Goal: Task Accomplishment & Management: Manage account settings

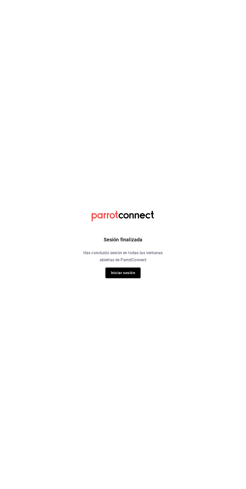
click at [123, 270] on button "Iniciar sesión" at bounding box center [123, 272] width 35 height 11
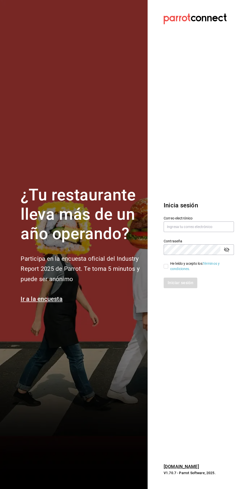
click at [133, 272] on div "¿Tu restaurante lleva más de un año operando? Participa en la encuesta oficial …" at bounding box center [81, 244] width 121 height 118
click at [203, 232] on input "text" at bounding box center [199, 226] width 70 height 11
type input "[DOMAIN_NAME][EMAIL_ADDRESS][DOMAIN_NAME]"
click at [165, 268] on input "He leído y acepto los Términos y condiciones." at bounding box center [166, 266] width 5 height 5
checkbox input "true"
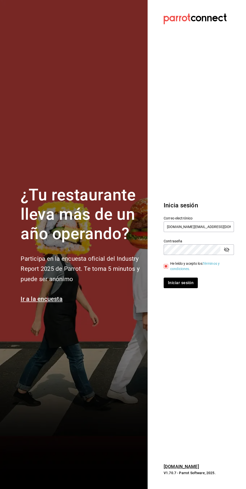
click at [187, 288] on button "Iniciar sesión" at bounding box center [181, 282] width 34 height 11
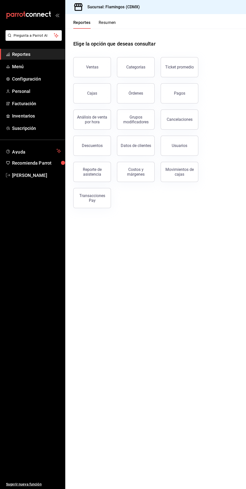
click at [27, 66] on span "Menú" at bounding box center [36, 66] width 49 height 7
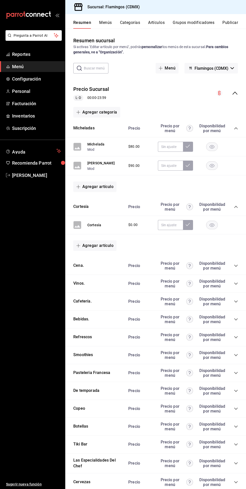
click at [157, 26] on button "Artículos" at bounding box center [156, 24] width 17 height 9
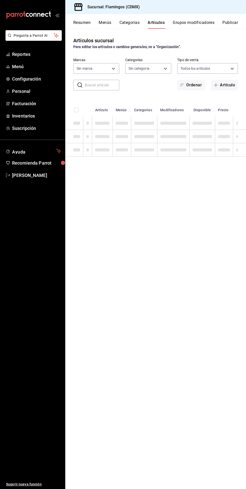
click at [220, 83] on span "button" at bounding box center [217, 85] width 6 height 4
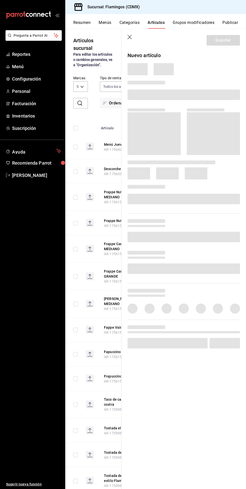
type input "51952372-ee4d-4c91-b3ce-b543746027a6"
type input "cb965f30-081d-4eb3-977e-f8136708cae6,f30b2214-7966-480d-ac42-18331252359b,0e144…"
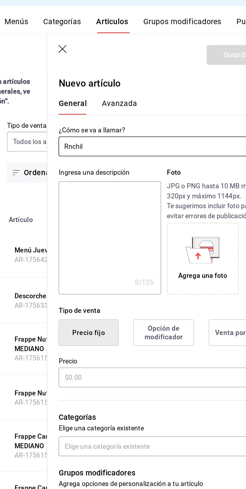
type input "Rnchila"
type input "Enchiladas verdes"
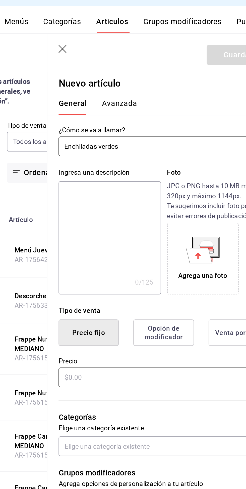
click at [177, 210] on input "text" at bounding box center [184, 212] width 113 height 11
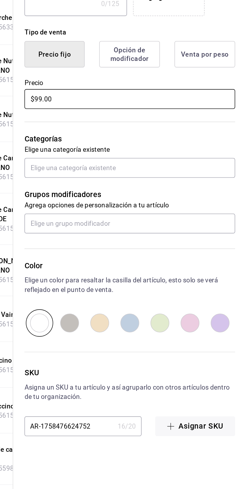
type input "$99.00"
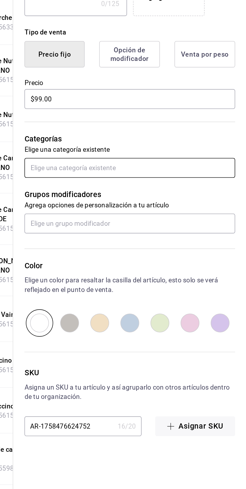
click at [206, 244] on input "text" at bounding box center [184, 249] width 113 height 11
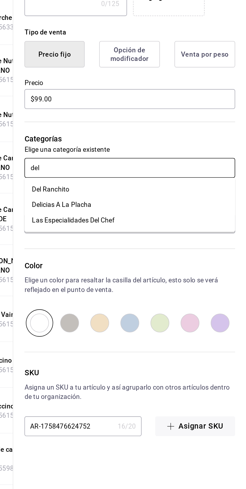
type input "del r"
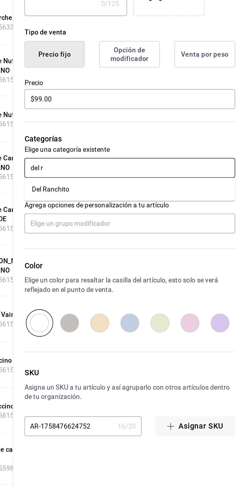
click at [178, 256] on li "Del Ranchito" at bounding box center [184, 260] width 113 height 8
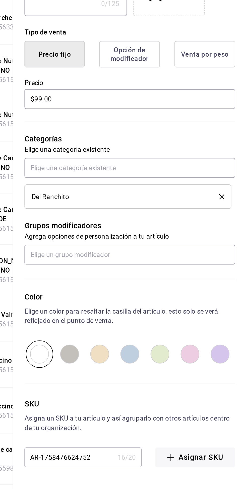
click at [142, 261] on li "Del Ranchito" at bounding box center [183, 264] width 111 height 13
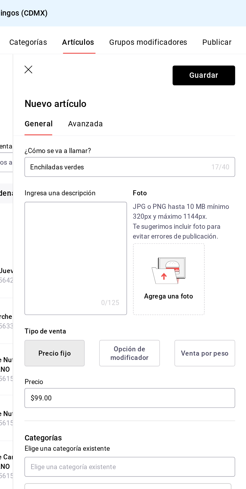
click at [230, 41] on button "Guardar" at bounding box center [223, 40] width 33 height 11
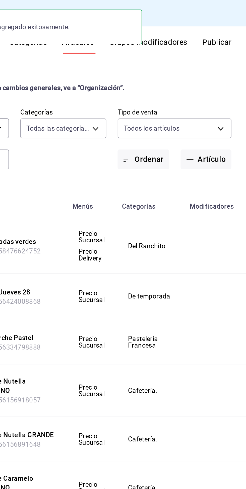
click at [224, 87] on button "Artículo" at bounding box center [224, 85] width 27 height 11
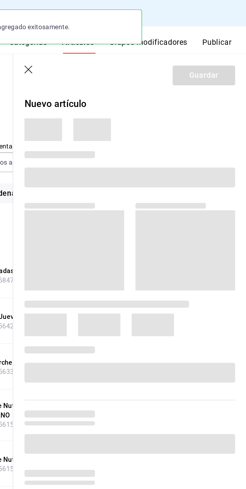
click at [223, 85] on div at bounding box center [182, 89] width 117 height 28
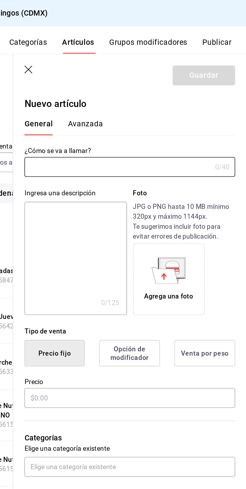
type input "AR-1758476666571"
click at [192, 89] on input "text" at bounding box center [178, 89] width 100 height 10
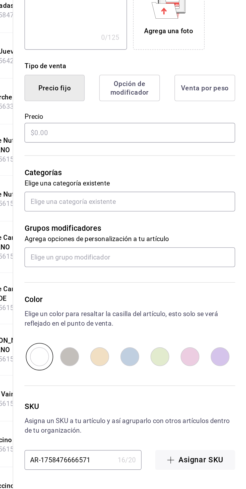
type input "Enchiladas rojas"
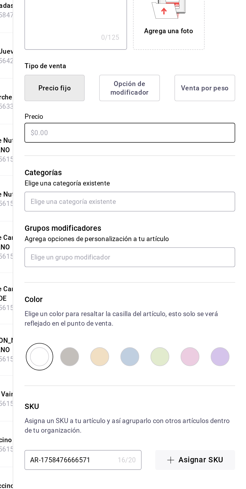
click at [183, 212] on input "text" at bounding box center [184, 212] width 113 height 11
type input "$99.00"
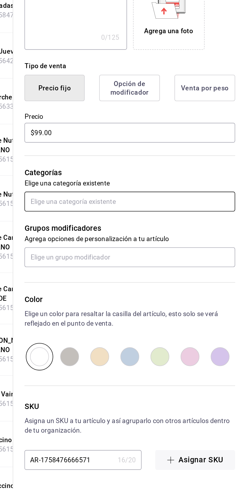
click at [201, 249] on input "text" at bounding box center [184, 249] width 113 height 11
type input "del ran"
click at [200, 262] on li "Del Ranchito" at bounding box center [184, 260] width 113 height 8
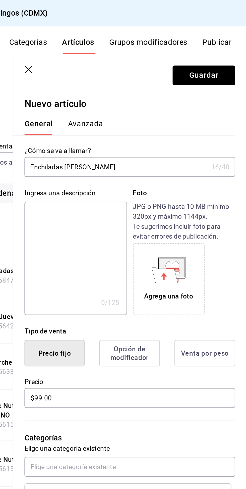
click at [235, 37] on button "Guardar" at bounding box center [223, 40] width 33 height 11
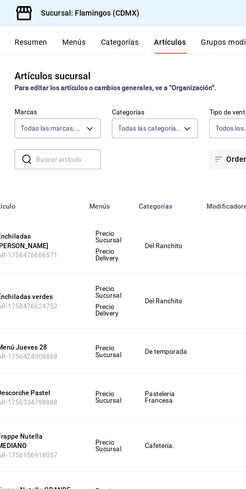
scroll to position [0, 64]
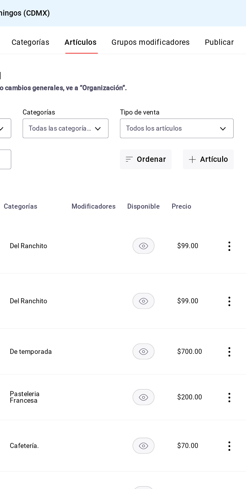
click at [220, 84] on button "Artículo" at bounding box center [224, 85] width 27 height 11
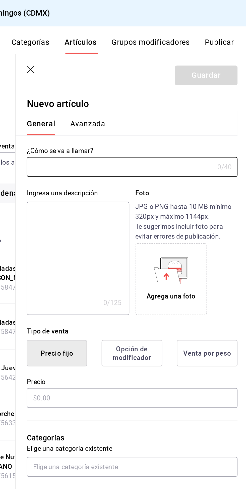
type input "AR-1758477634482"
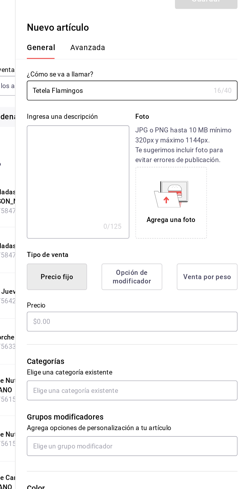
type input "Tetela Flamingos"
click at [201, 211] on input "text" at bounding box center [184, 212] width 113 height 11
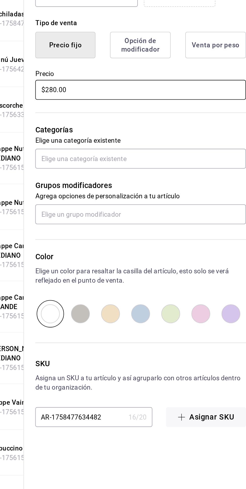
type input "$280.00"
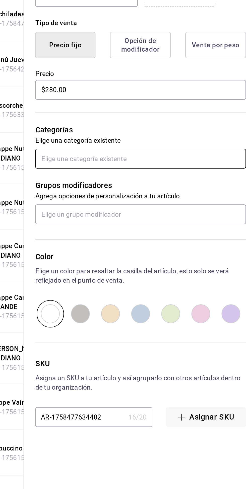
click at [139, 248] on input "text" at bounding box center [184, 249] width 113 height 11
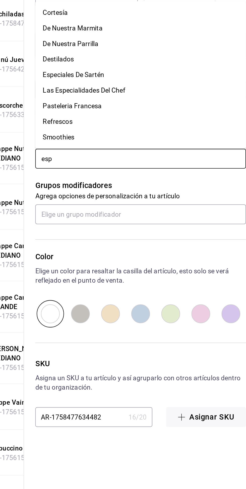
type input "espe"
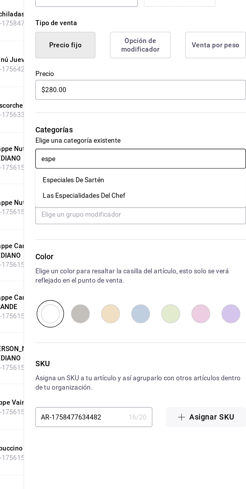
click at [137, 267] on li "Las Especialidades Del Chef" at bounding box center [184, 269] width 113 height 8
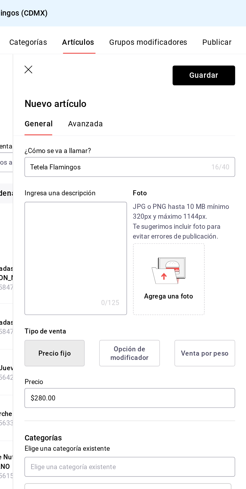
click at [223, 41] on button "Guardar" at bounding box center [223, 40] width 33 height 11
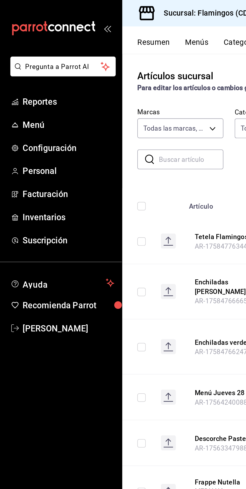
click at [28, 88] on span "Personal" at bounding box center [36, 91] width 49 height 7
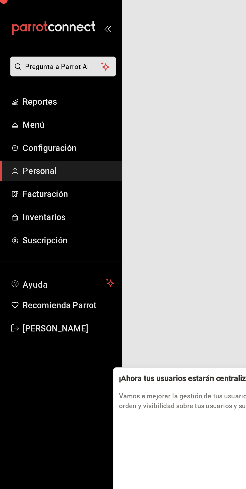
click at [11, 90] on div "¡Ahora tus usuarios estarán centralizados! Vamos a mejorar la gestión de tus us…" at bounding box center [123, 244] width 246 height 489
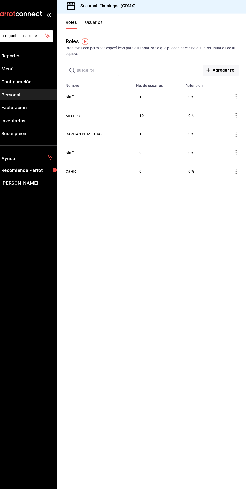
click at [103, 25] on button "Usuarios" at bounding box center [100, 24] width 17 height 9
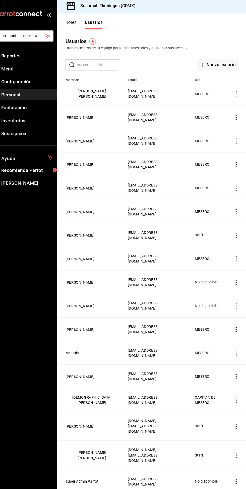
click at [236, 91] on icon "actions" at bounding box center [235, 90] width 1 height 5
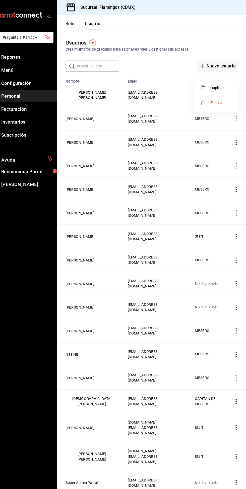
click at [100, 201] on div at bounding box center [123, 244] width 246 height 489
click at [88, 201] on button "MAURICIO TORRES" at bounding box center [86, 202] width 27 height 5
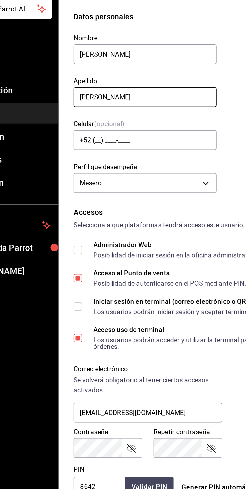
click at [119, 82] on input "TORRES" at bounding box center [111, 82] width 76 height 11
type input "T"
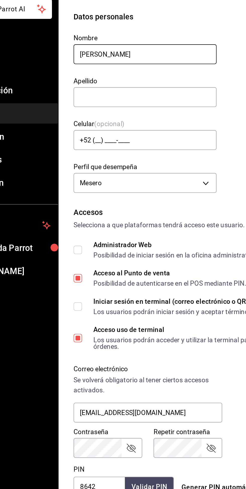
click at [102, 60] on input "MAURICIO" at bounding box center [111, 59] width 76 height 11
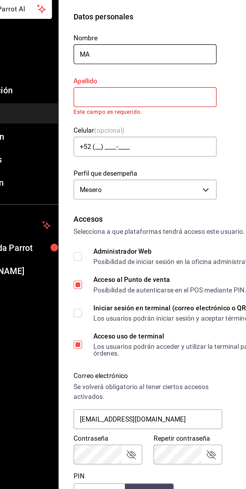
type input "M"
type input "ISMAEL"
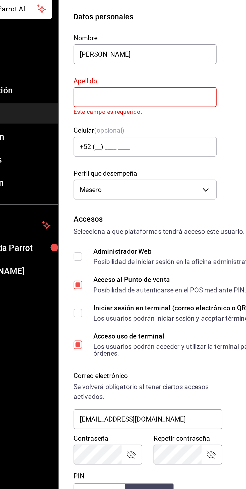
click at [131, 81] on input "text" at bounding box center [111, 82] width 76 height 11
type input "."
type input "I"
click at [83, 100] on div "Celular (opcional) +52 (__) ____-____" at bounding box center [111, 106] width 76 height 17
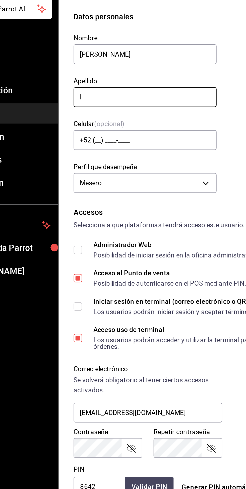
click at [86, 83] on input "I" at bounding box center [111, 82] width 76 height 11
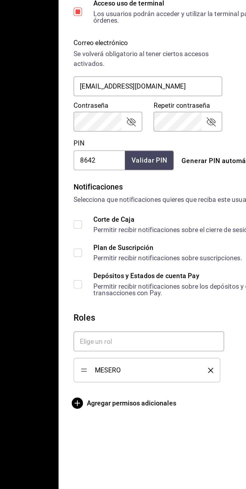
click at [89, 290] on input "8642" at bounding box center [86, 290] width 27 height 11
type input "8"
type input "4652"
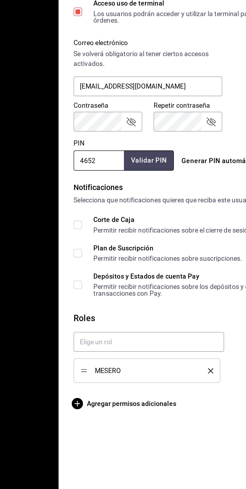
click at [113, 290] on button "Validar PIN" at bounding box center [113, 290] width 27 height 11
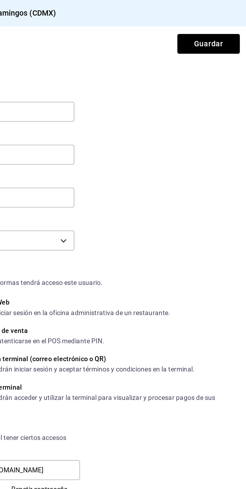
click at [229, 25] on button "Guardar" at bounding box center [221, 23] width 33 height 11
